Goal: Task Accomplishment & Management: Use online tool/utility

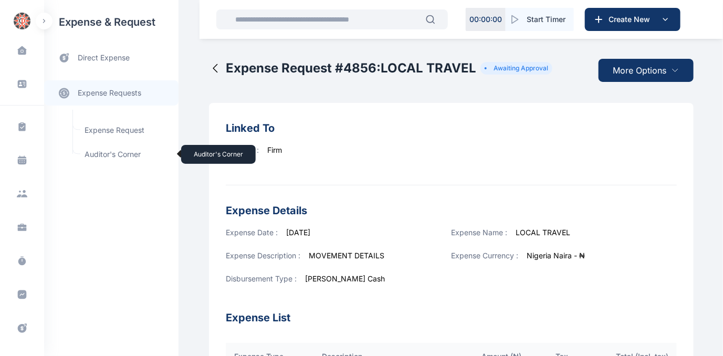
click at [102, 152] on span "Auditor's Corner Auditor's Corner" at bounding box center [125, 154] width 95 height 20
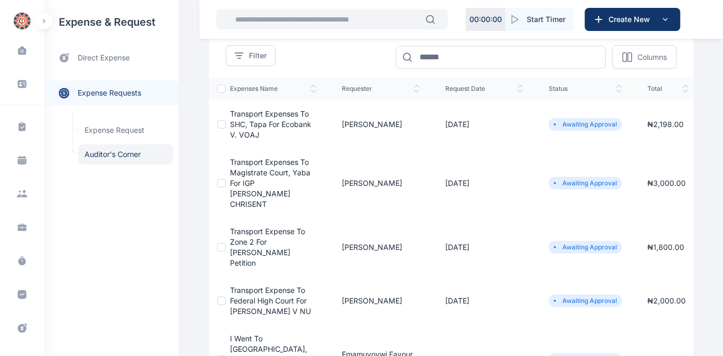
scroll to position [95, 0]
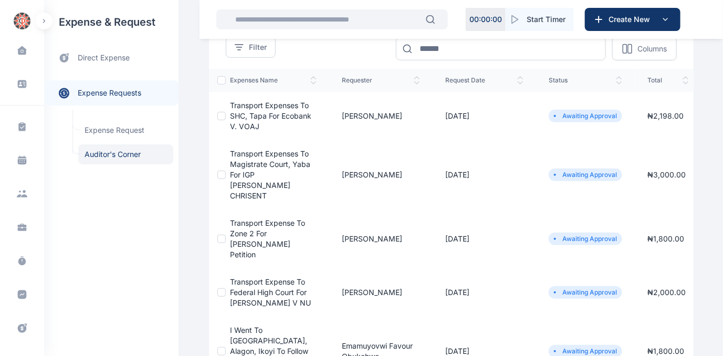
click at [260, 277] on span "Transport expense to Federal High Court for [PERSON_NAME] V NU" at bounding box center [270, 292] width 81 height 30
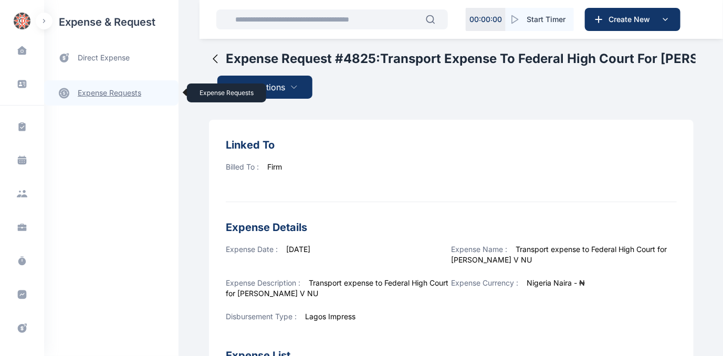
click at [110, 92] on link "expense requests expense requests" at bounding box center [111, 92] width 134 height 25
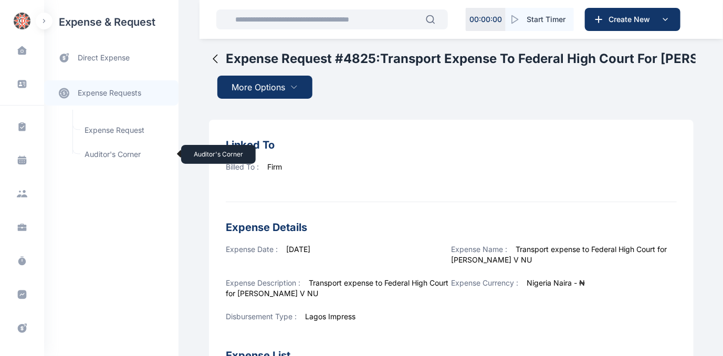
click at [107, 151] on span "Auditor's Corner Auditor's Corner" at bounding box center [125, 154] width 95 height 20
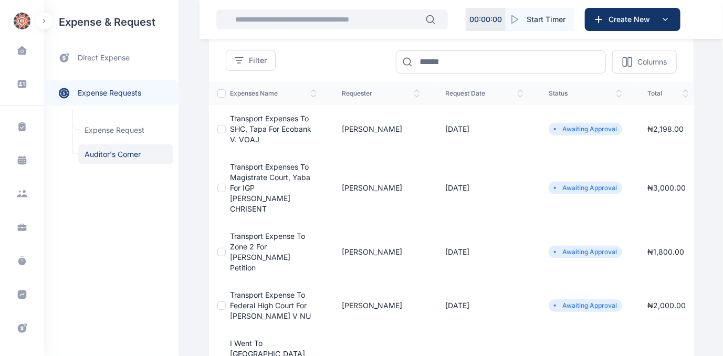
scroll to position [95, 0]
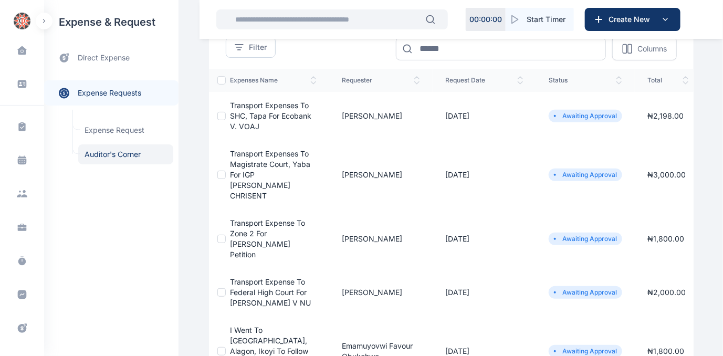
click at [269, 218] on span "Transport expense to Zone 2 for [PERSON_NAME] Petition" at bounding box center [267, 238] width 75 height 40
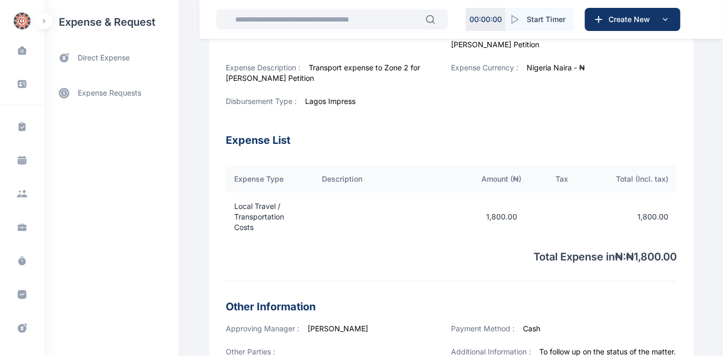
scroll to position [395, 0]
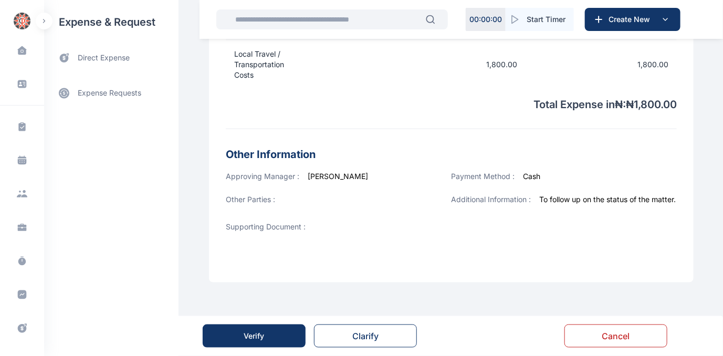
click at [260, 332] on div "Verify" at bounding box center [254, 336] width 20 height 10
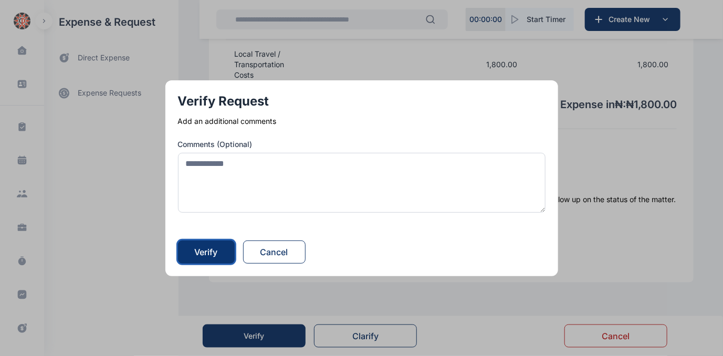
click at [185, 245] on button "Verify" at bounding box center [206, 251] width 57 height 23
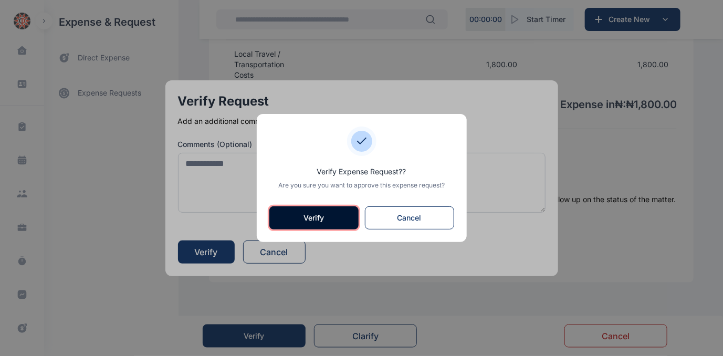
click at [303, 218] on button "Verify" at bounding box center [313, 217] width 89 height 23
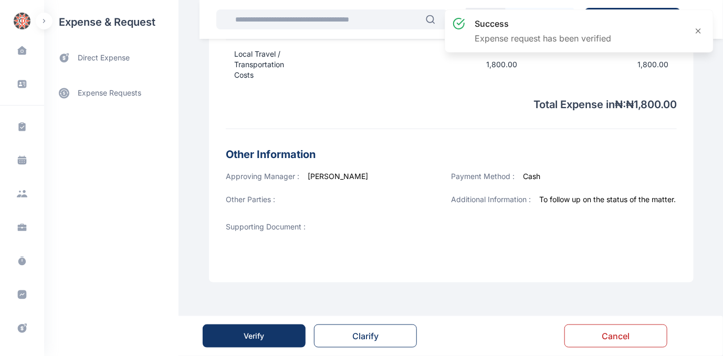
scroll to position [0, 0]
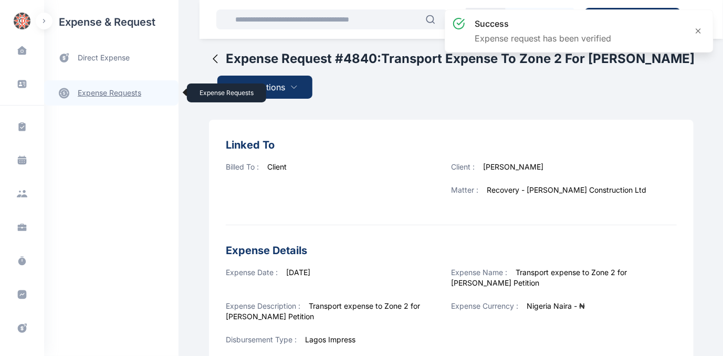
click at [119, 93] on link "expense requests expense requests" at bounding box center [111, 92] width 134 height 25
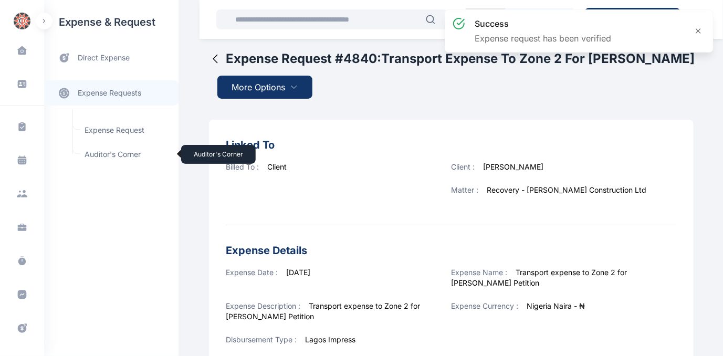
click at [106, 154] on span "Auditor's Corner Auditor's Corner" at bounding box center [125, 154] width 95 height 20
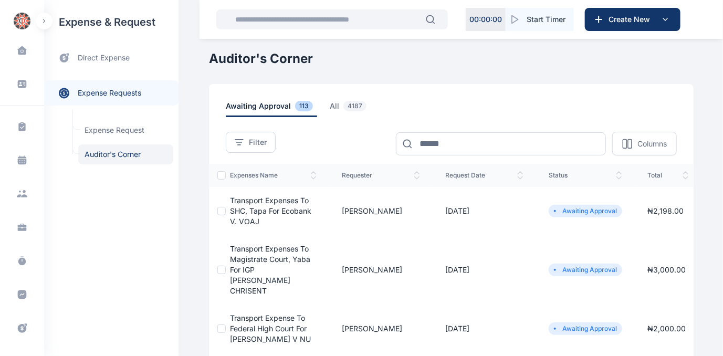
click at [283, 208] on span "Transport Expenses to SHC, Tapa for Ecobank v. VOAJ" at bounding box center [270, 211] width 81 height 30
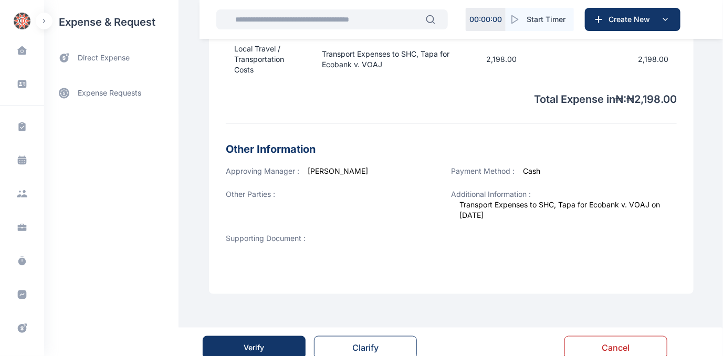
scroll to position [411, 0]
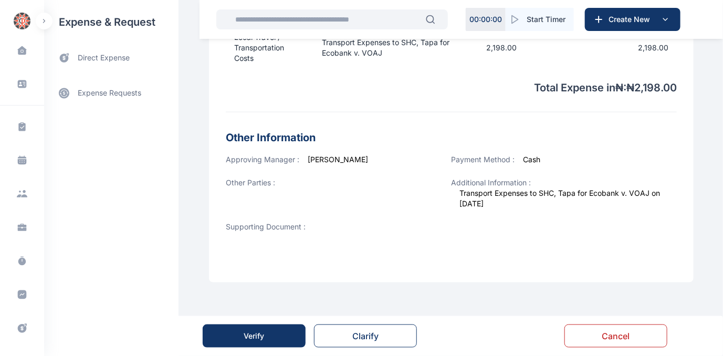
click at [245, 339] on div "Verify" at bounding box center [254, 336] width 20 height 10
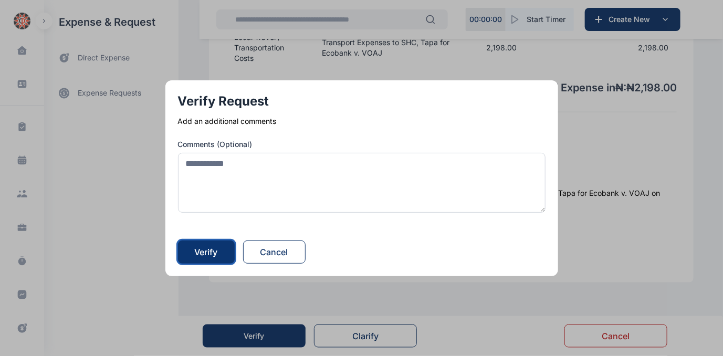
click at [213, 250] on div "Verify" at bounding box center [206, 252] width 23 height 13
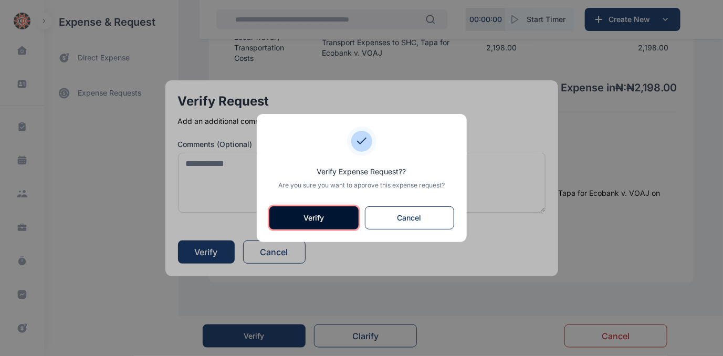
click at [296, 214] on button "Verify" at bounding box center [313, 217] width 89 height 23
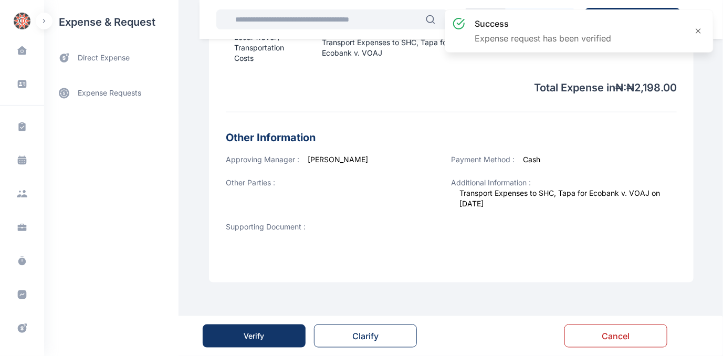
scroll to position [0, 0]
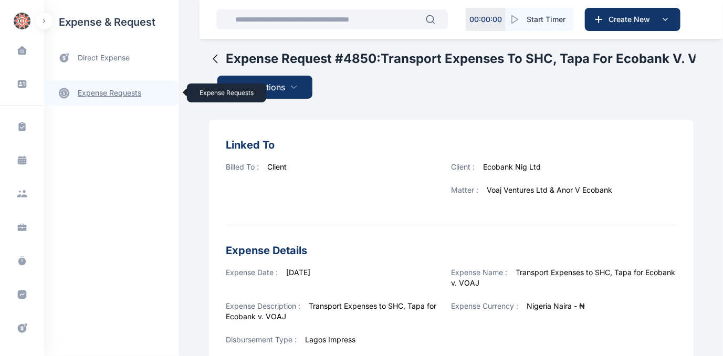
click at [92, 92] on link "expense requests expense requests" at bounding box center [111, 92] width 134 height 25
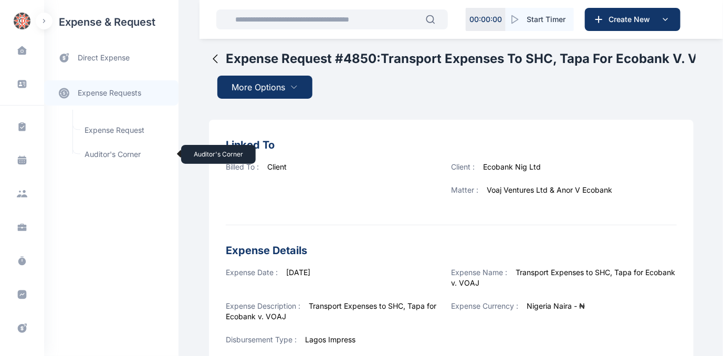
click at [97, 155] on span "Auditor's Corner Auditor's Corner" at bounding box center [125, 154] width 95 height 20
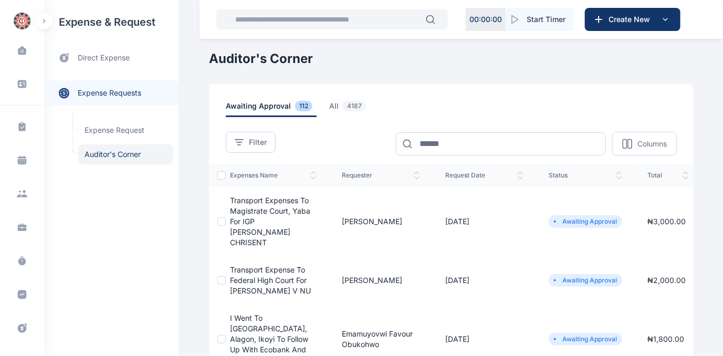
click at [261, 206] on span "Transport Expenses to Magistrate Court, Yaba for IGP [PERSON_NAME] CHRISENT" at bounding box center [270, 221] width 80 height 51
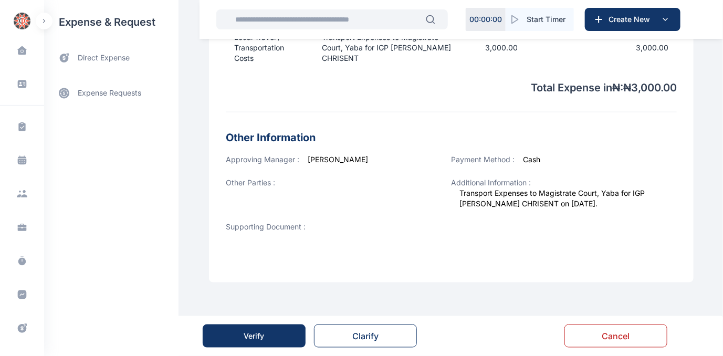
scroll to position [411, 0]
click at [221, 338] on button "Verify" at bounding box center [254, 335] width 103 height 23
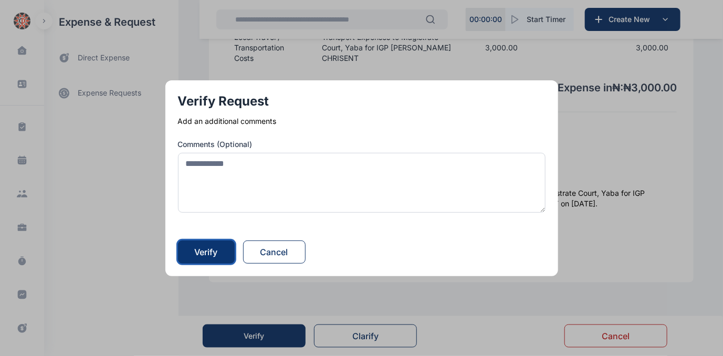
click at [209, 254] on div "Verify" at bounding box center [206, 252] width 23 height 13
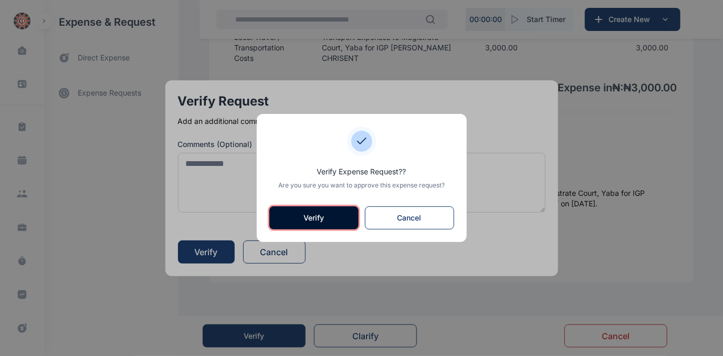
click at [314, 220] on button "Verify" at bounding box center [313, 217] width 89 height 23
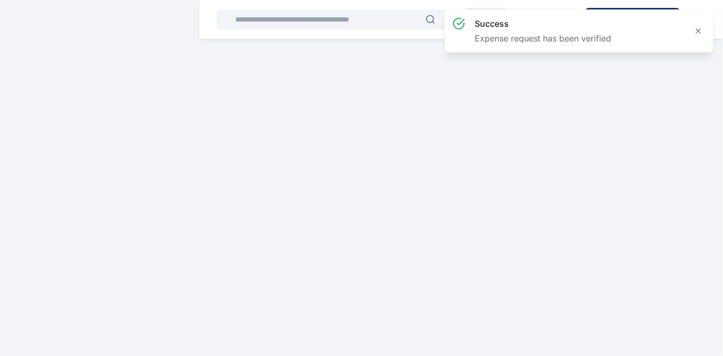
scroll to position [0, 0]
